Goal: Information Seeking & Learning: Learn about a topic

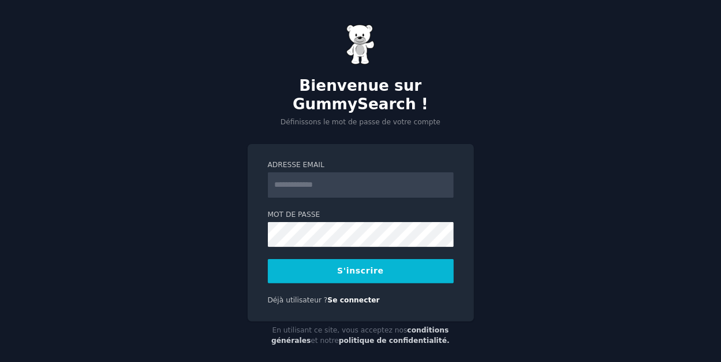
click at [362, 185] on input "Adresse email" at bounding box center [361, 184] width 186 height 25
type input "**********"
click at [386, 269] on button "S'inscrire" at bounding box center [361, 271] width 186 height 24
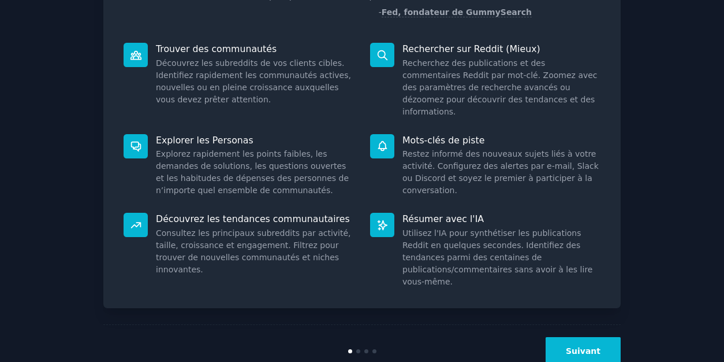
scroll to position [139, 0]
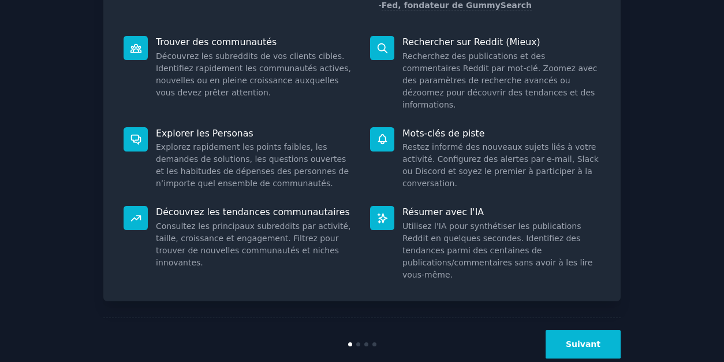
click at [578, 332] on button "Suivant" at bounding box center [583, 344] width 75 height 28
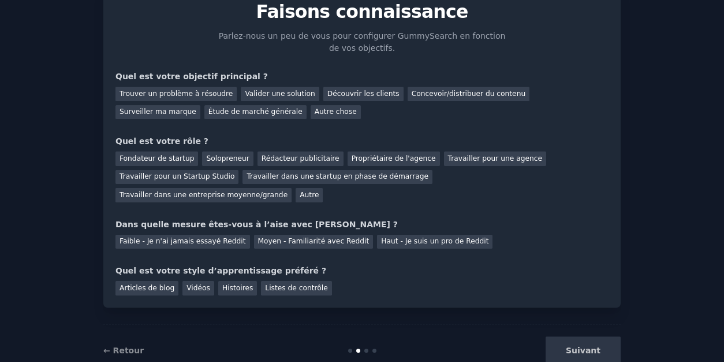
scroll to position [64, 0]
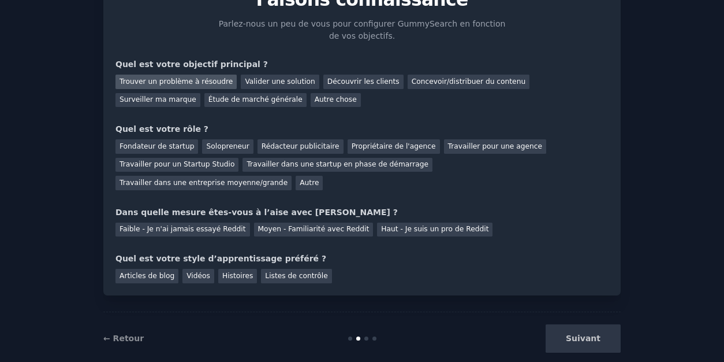
click at [196, 80] on font "Trouver un problème à résoudre" at bounding box center [176, 81] width 113 height 8
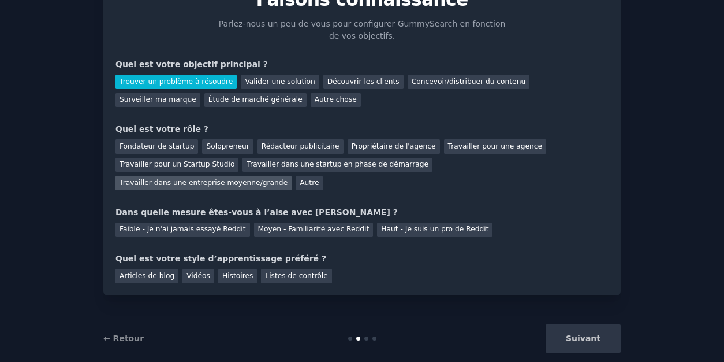
click at [288, 178] on font "Travailler dans une entreprise moyenne/grande" at bounding box center [204, 182] width 168 height 8
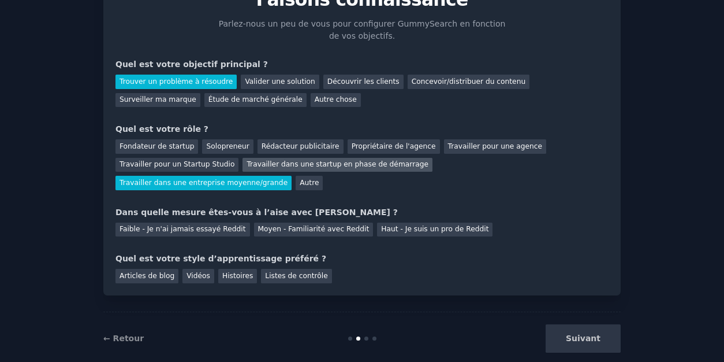
click at [308, 165] on font "Travailler dans une startup en phase de démarrage" at bounding box center [338, 164] width 182 height 8
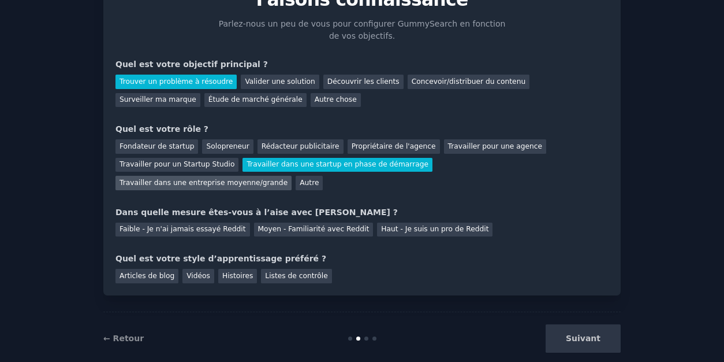
click at [288, 178] on font "Travailler dans une entreprise moyenne/grande" at bounding box center [204, 182] width 168 height 8
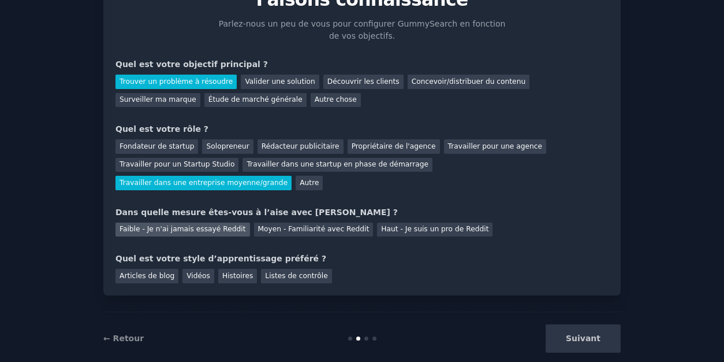
click at [215, 225] on font "Faible - Je n'ai jamais essayé Reddit" at bounding box center [183, 229] width 127 height 8
click at [192, 272] on font "Vidéos" at bounding box center [199, 276] width 24 height 8
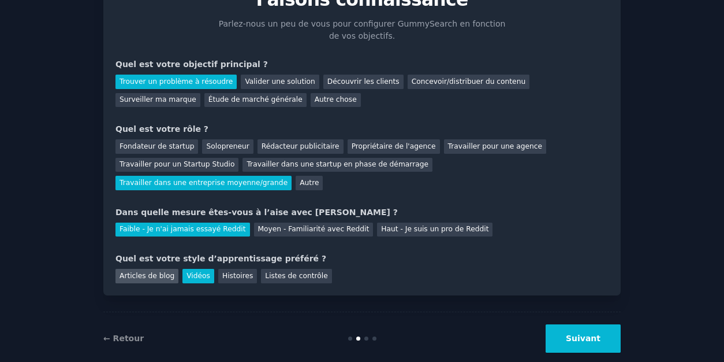
click at [155, 272] on font "Articles de blog" at bounding box center [147, 276] width 55 height 8
click at [193, 272] on font "Vidéos" at bounding box center [199, 276] width 24 height 8
click at [585, 333] on font "Suivant" at bounding box center [583, 337] width 35 height 9
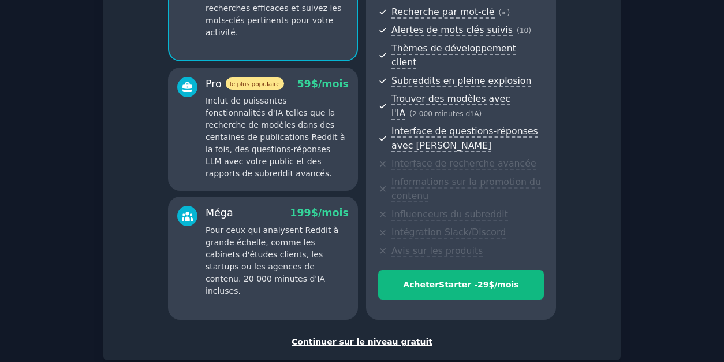
scroll to position [218, 0]
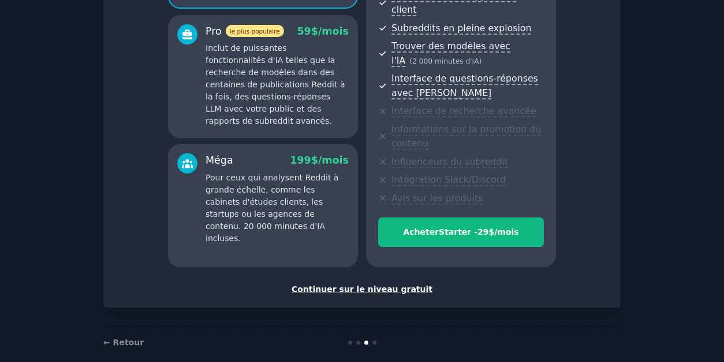
click at [386, 284] on font "Continuer sur le niveau gratuit" at bounding box center [362, 288] width 141 height 9
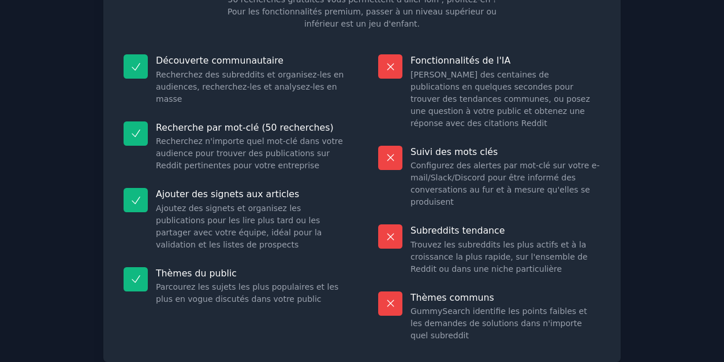
scroll to position [161, 0]
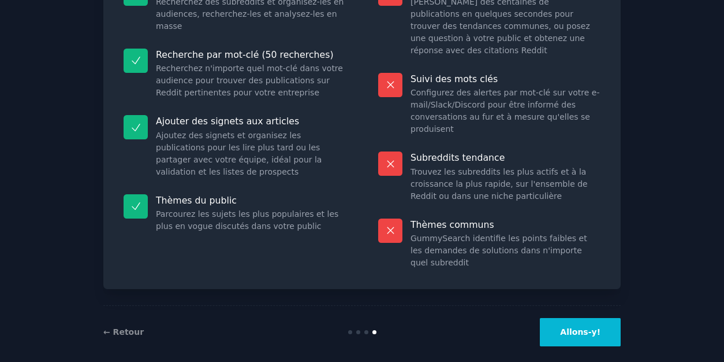
click at [588, 327] on font "Allons-y!" at bounding box center [580, 331] width 40 height 9
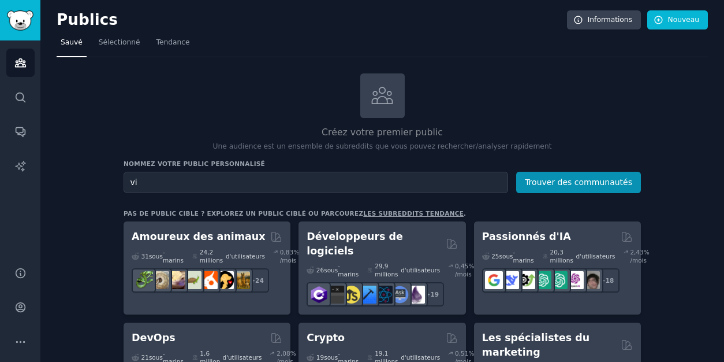
type input "v"
type input "creation de contenu"
click at [516, 172] on button "Trouver des communautés" at bounding box center [578, 182] width 125 height 21
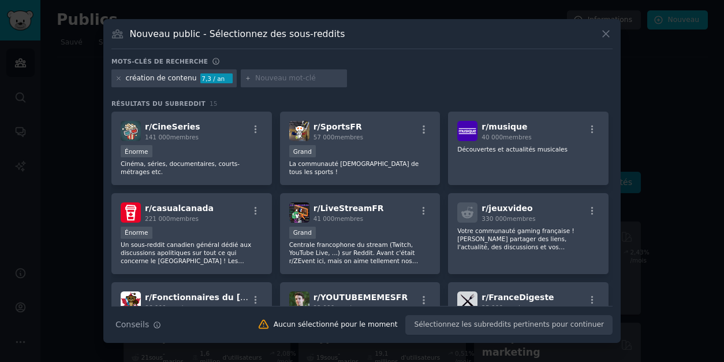
click at [610, 31] on icon at bounding box center [606, 34] width 12 height 12
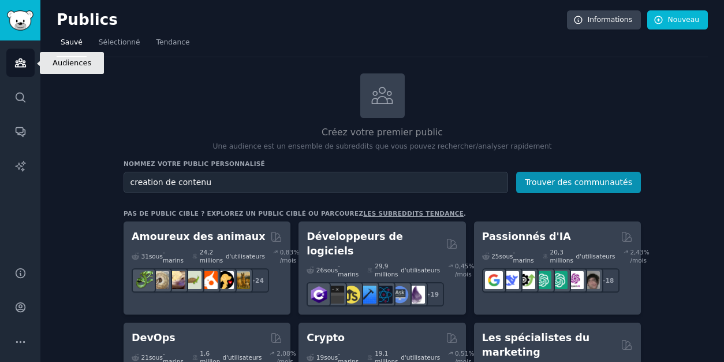
click at [23, 61] on icon "Barre latérale" at bounding box center [20, 63] width 10 height 8
click at [17, 13] on img "Barre latérale" at bounding box center [20, 20] width 27 height 20
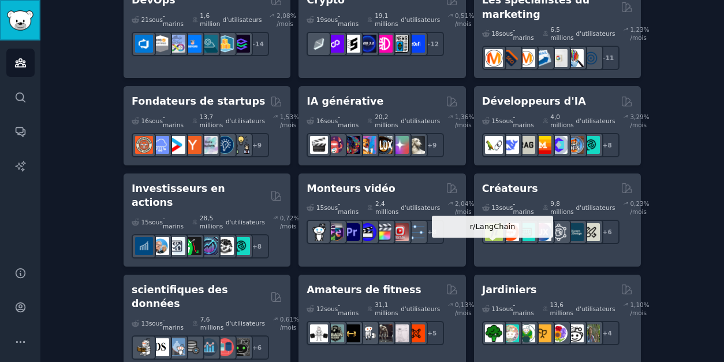
scroll to position [342, 0]
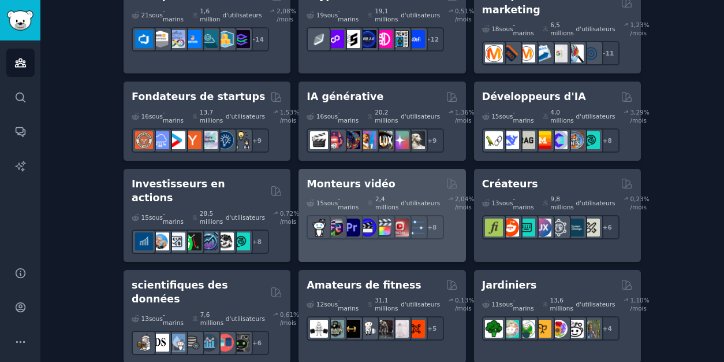
click at [373, 178] on font "Monteurs vidéo" at bounding box center [351, 184] width 89 height 12
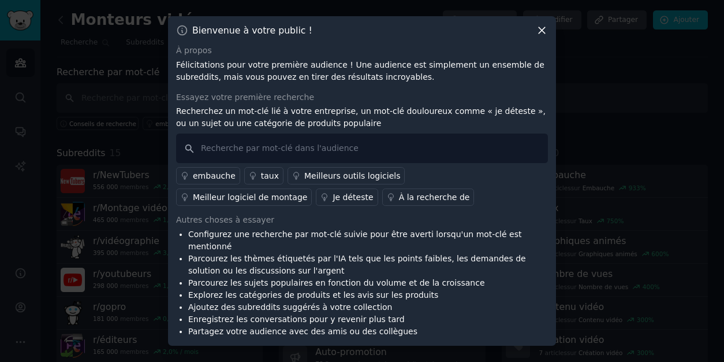
click at [210, 180] on font "embauche" at bounding box center [214, 175] width 43 height 9
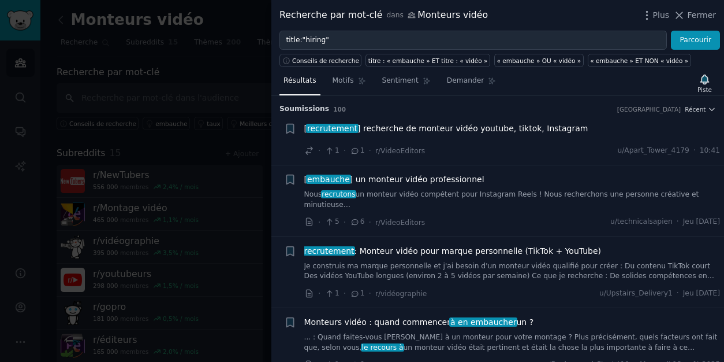
click at [390, 127] on font "] recherche de monteur vidéo youtube, tiktok, Instagram" at bounding box center [473, 128] width 230 height 9
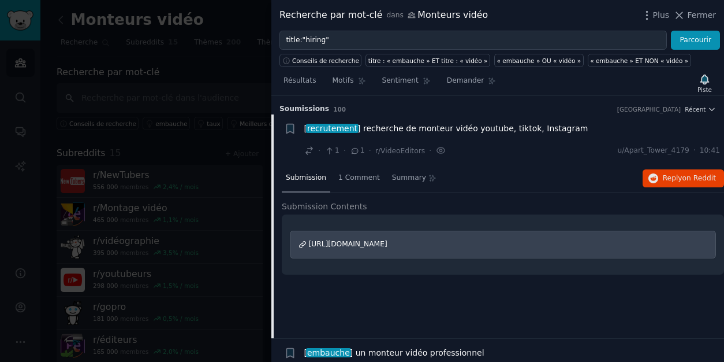
scroll to position [18, 0]
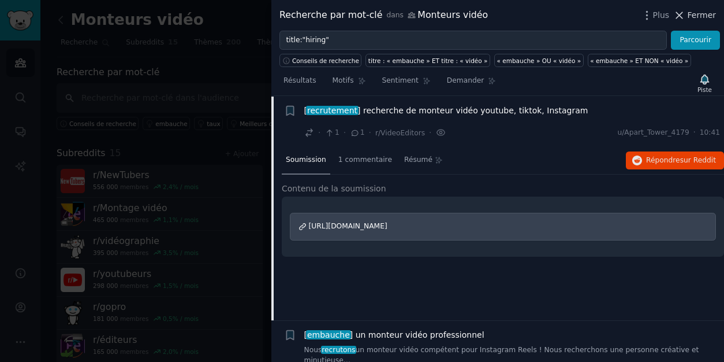
click at [689, 16] on button "Fermer" at bounding box center [695, 15] width 43 height 12
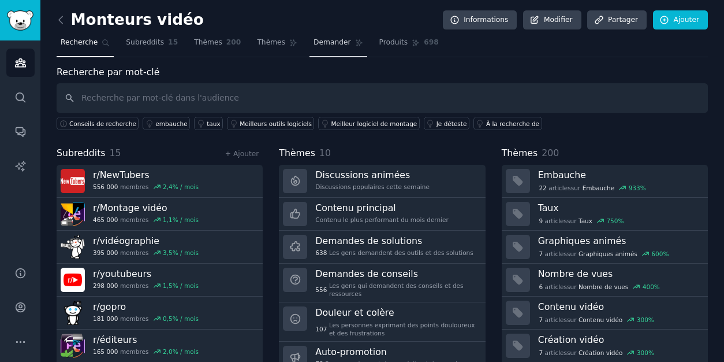
click at [314, 35] on link "Demander" at bounding box center [339, 46] width 58 height 24
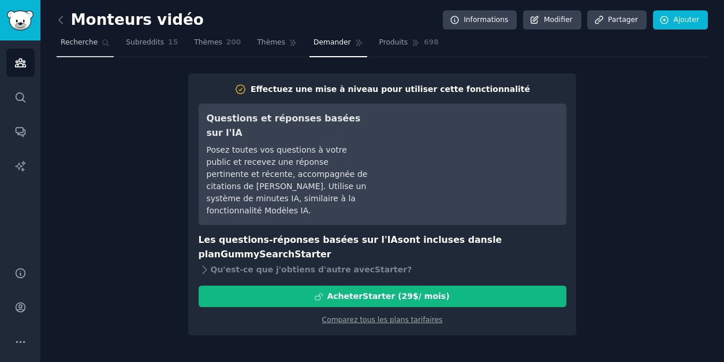
click at [89, 36] on link "Recherche" at bounding box center [85, 46] width 57 height 24
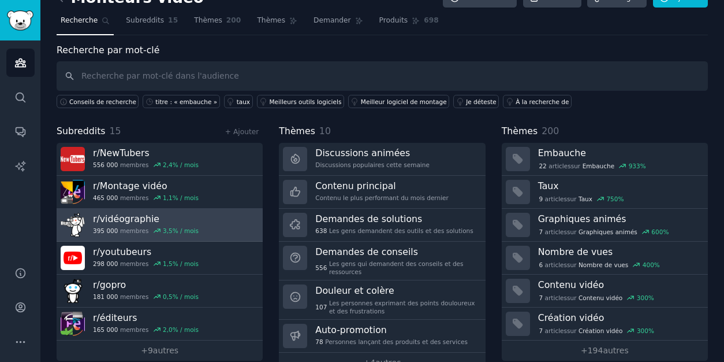
scroll to position [40, 0]
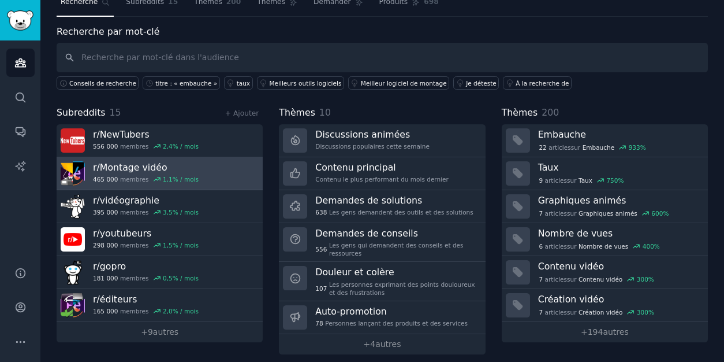
click at [217, 173] on link "r/ Montage vidéo 465 000 membres 1,1 % / mois" at bounding box center [160, 173] width 206 height 33
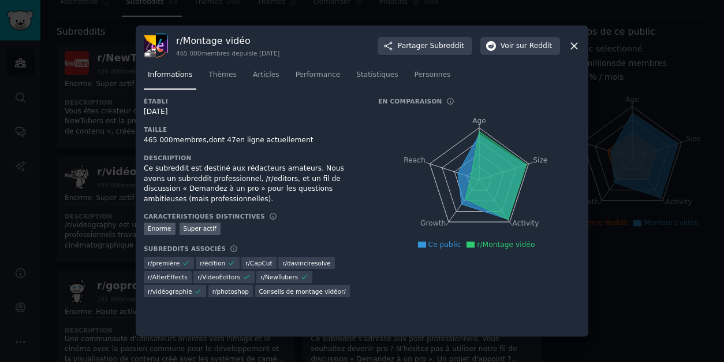
click at [573, 46] on icon at bounding box center [574, 46] width 12 height 12
